Goal: Navigation & Orientation: Find specific page/section

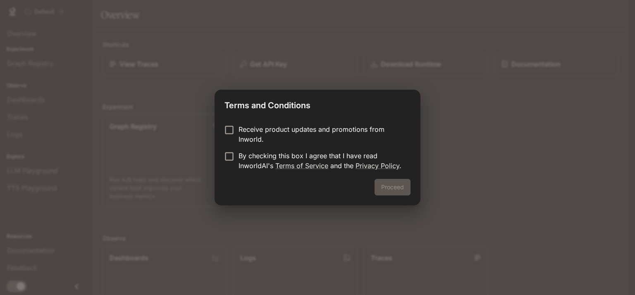
click at [302, 156] on p "By checking this box I agree that I have read InworldAI's Terms of Service and …" at bounding box center [321, 161] width 165 height 20
click at [397, 190] on button "Proceed" at bounding box center [393, 187] width 36 height 17
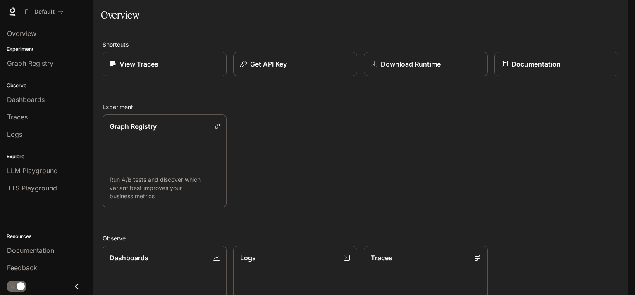
drag, startPoint x: 0, startPoint y: 164, endPoint x: 92, endPoint y: 191, distance: 95.7
click at [92, 191] on ul "LLM Playground TTS Playground" at bounding box center [46, 179] width 93 height 35
drag, startPoint x: 91, startPoint y: 187, endPoint x: 0, endPoint y: 167, distance: 92.8
click at [0, 167] on ul "LLM Playground TTS Playground" at bounding box center [46, 179] width 93 height 35
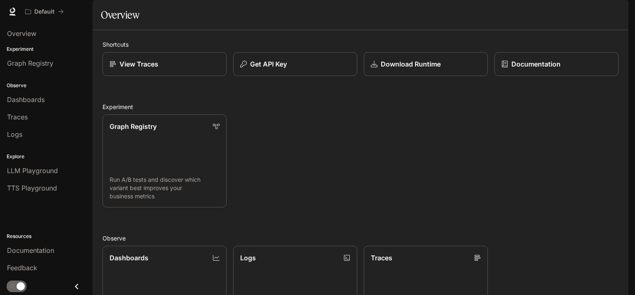
click at [79, 287] on icon "Close drawer" at bounding box center [76, 286] width 11 height 11
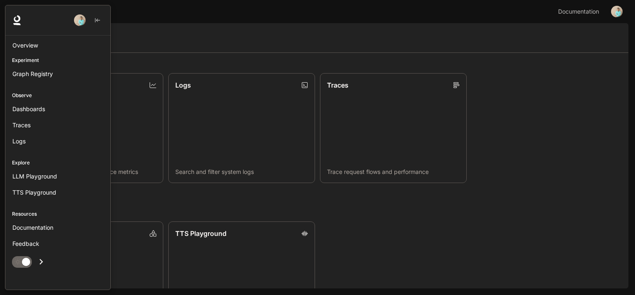
click at [39, 261] on icon "Open drawer" at bounding box center [41, 262] width 11 height 11
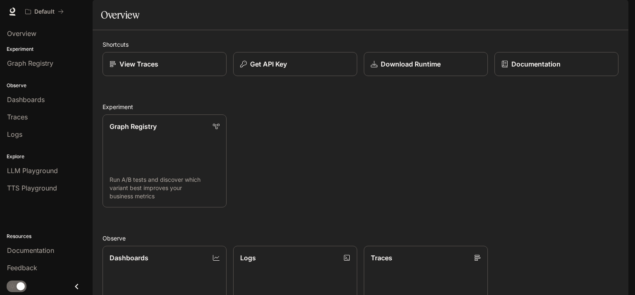
scroll to position [196, 0]
click at [46, 33] on div "Overview" at bounding box center [46, 34] width 79 height 10
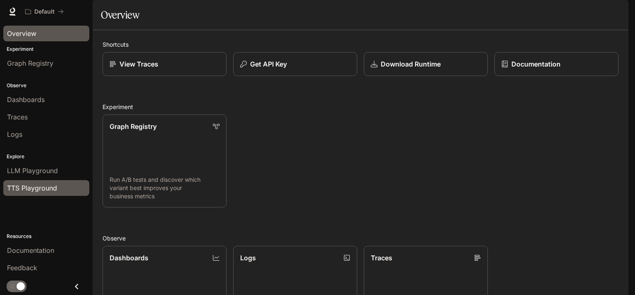
click at [45, 185] on span "TTS Playground" at bounding box center [32, 188] width 50 height 10
